Goal: Task Accomplishment & Management: Use online tool/utility

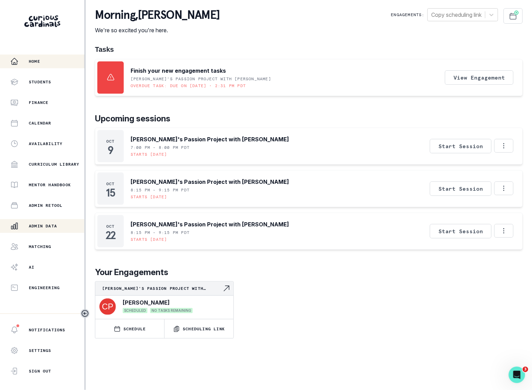
click at [62, 219] on button "Admin Data" at bounding box center [42, 226] width 84 height 14
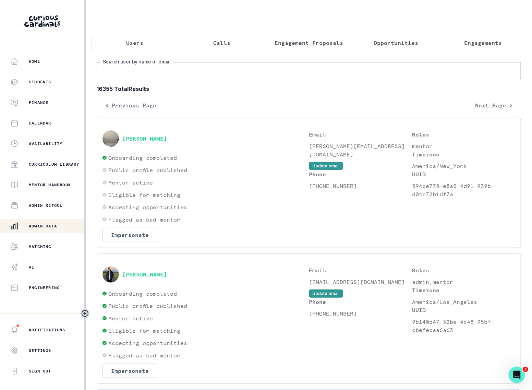
click at [172, 70] on input "Search user by name or email" at bounding box center [309, 70] width 424 height 17
type input "[PERSON_NAME]"
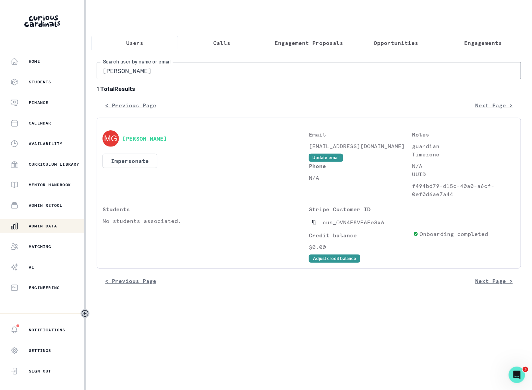
click at [113, 70] on input "[PERSON_NAME]" at bounding box center [309, 70] width 424 height 17
type input "[PERSON_NAME]"
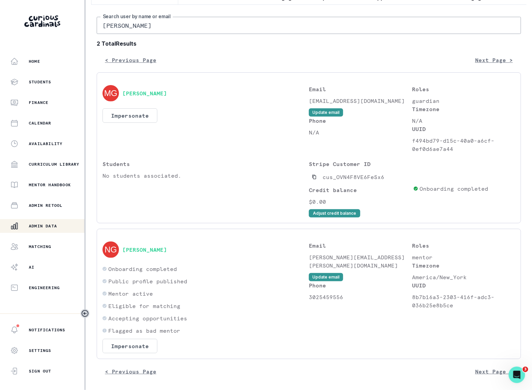
scroll to position [46, 0]
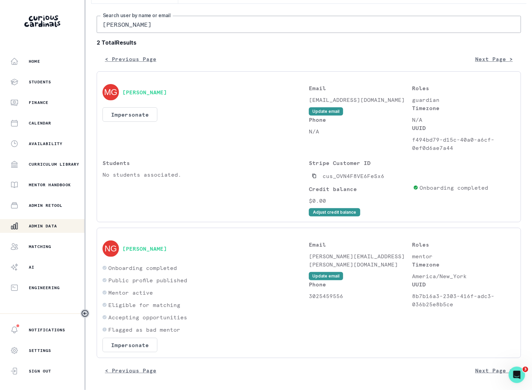
click at [115, 35] on div "[PERSON_NAME] Search user by name or email 2 Total Results < Previous Page Next…" at bounding box center [309, 196] width 424 height 361
click at [112, 26] on input "[PERSON_NAME]" at bounding box center [309, 24] width 424 height 17
type input "maya"
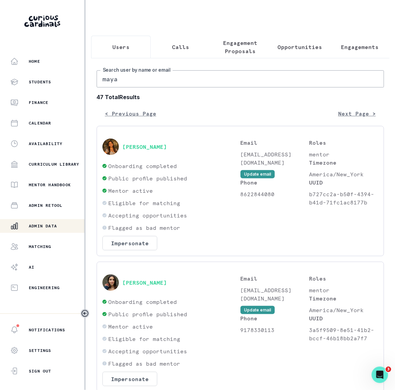
click at [118, 83] on input "maya" at bounding box center [241, 78] width 288 height 17
click at [117, 83] on input "maya" at bounding box center [241, 78] width 288 height 17
type input "[PERSON_NAME]"
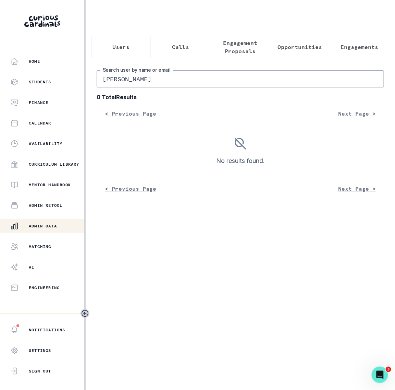
click at [137, 81] on input "[PERSON_NAME]" at bounding box center [241, 78] width 288 height 17
type input "[PERSON_NAME]"
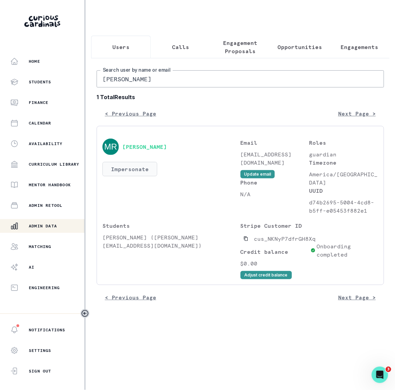
click at [128, 165] on button "Impersonate" at bounding box center [129, 169] width 55 height 14
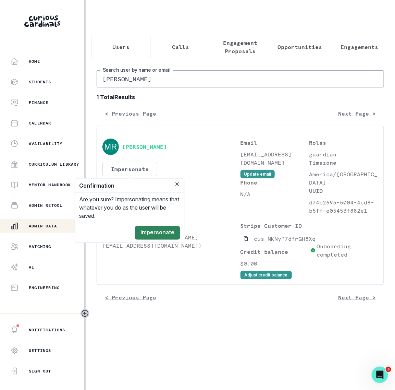
click at [160, 234] on button "Impersonate" at bounding box center [157, 233] width 45 height 14
